Goal: Ask a question

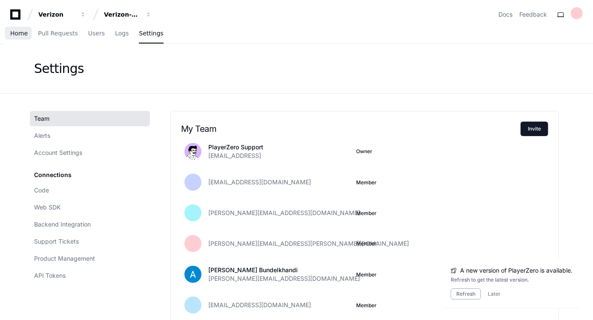
click at [20, 35] on span "Home" at bounding box center [18, 33] width 17 height 5
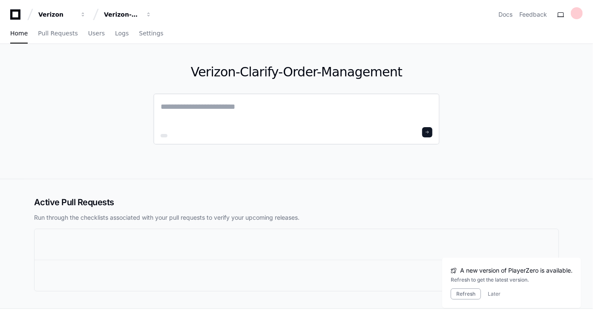
click at [181, 108] on textarea at bounding box center [297, 113] width 272 height 24
paste textarea "**********"
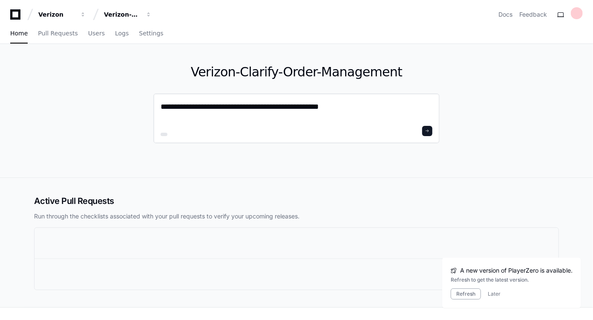
type textarea "**********"
